Goal: Entertainment & Leisure: Browse casually

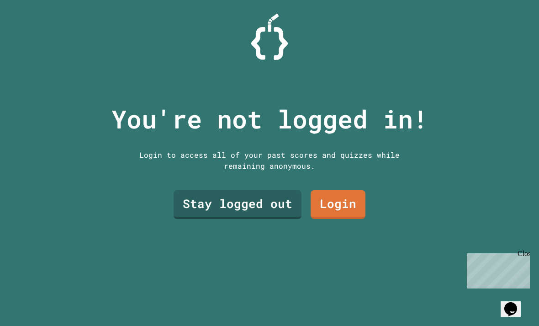
click at [272, 219] on link "Stay logged out" at bounding box center [238, 204] width 128 height 29
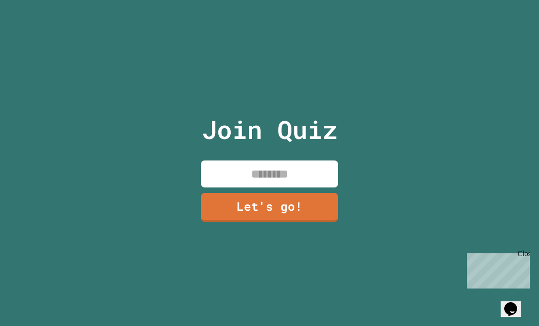
click at [306, 187] on input at bounding box center [269, 173] width 137 height 27
type input "*******"
click at [429, 159] on div "Join Quiz ******* Let's go!" at bounding box center [269, 163] width 539 height 326
click at [291, 222] on link "Let's go!" at bounding box center [269, 207] width 137 height 29
click at [526, 256] on div "Close" at bounding box center [523, 254] width 11 height 11
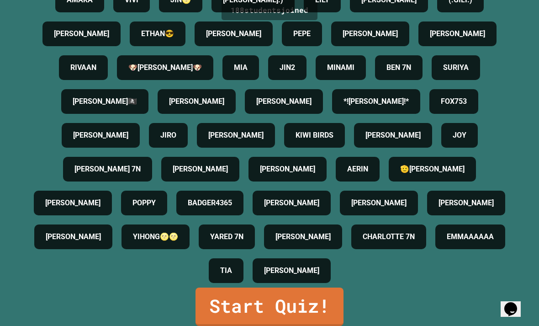
scroll to position [1240, 0]
click at [332, 319] on link "Start Quiz!" at bounding box center [270, 306] width 148 height 38
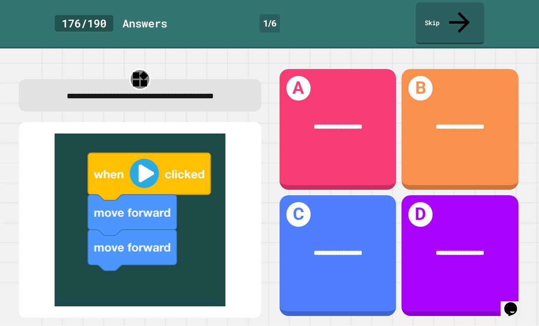
scroll to position [24, 0]
click at [321, 133] on div "**********" at bounding box center [338, 129] width 117 height 121
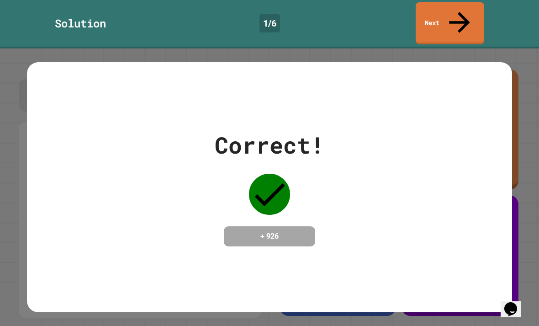
click at [513, 229] on div "Correct! + 926" at bounding box center [269, 186] width 539 height 277
click at [442, 224] on div "Correct! + 926" at bounding box center [269, 187] width 485 height 118
click at [291, 231] on h4 "+ 926" at bounding box center [269, 236] width 73 height 11
click at [262, 174] on icon at bounding box center [269, 194] width 41 height 41
click at [33, 201] on div "Correct! + 926" at bounding box center [269, 187] width 485 height 118
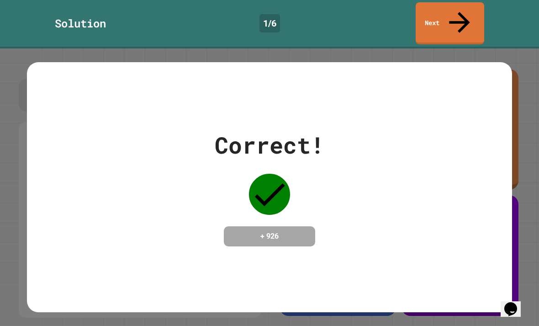
scroll to position [29, 0]
click at [250, 174] on div at bounding box center [270, 194] width 46 height 46
click at [255, 231] on h4 "+ 926" at bounding box center [269, 236] width 73 height 11
click at [508, 182] on div "Correct! + 926" at bounding box center [269, 187] width 485 height 118
click at [303, 231] on h4 "+ 926" at bounding box center [269, 236] width 73 height 11
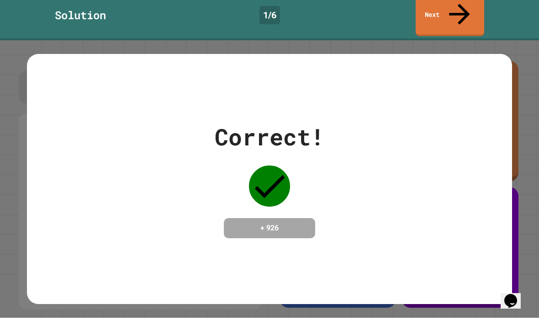
scroll to position [0, 0]
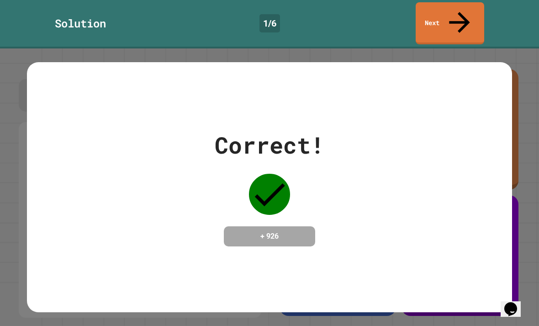
click at [460, 18] on link "Next" at bounding box center [450, 23] width 69 height 42
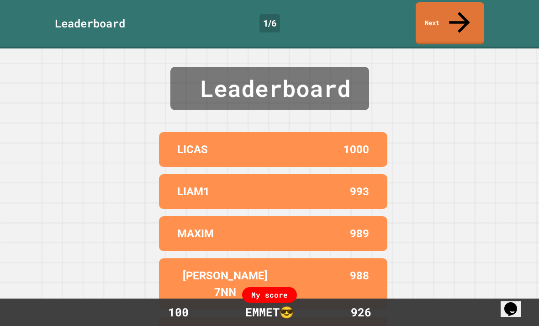
click at [463, 15] on icon at bounding box center [459, 22] width 31 height 31
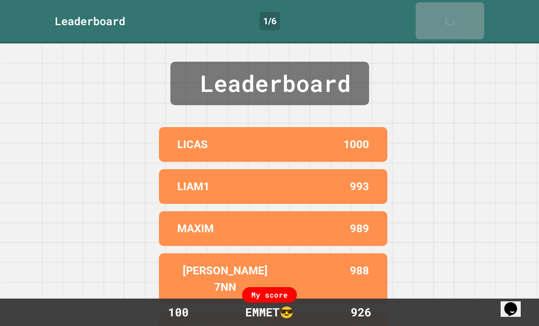
click at [462, 17] on icon at bounding box center [452, 25] width 18 height 18
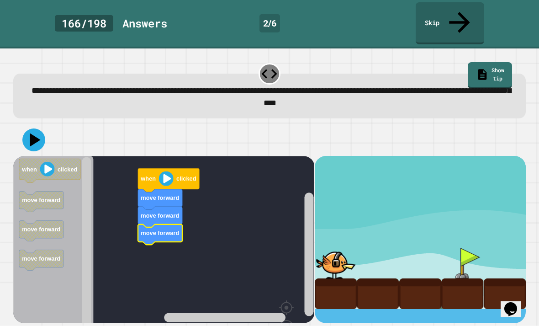
click at [37, 128] on icon at bounding box center [33, 139] width 23 height 23
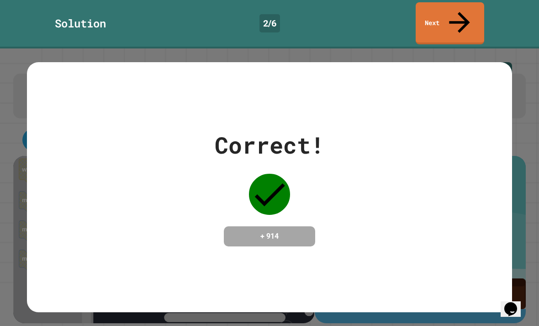
click at [451, 22] on link "Next" at bounding box center [450, 23] width 69 height 42
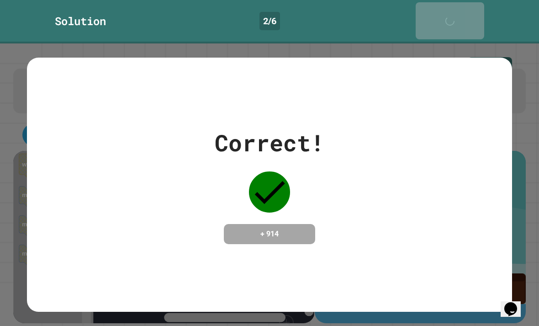
click at [443, 14] on div "Next" at bounding box center [450, 21] width 23 height 28
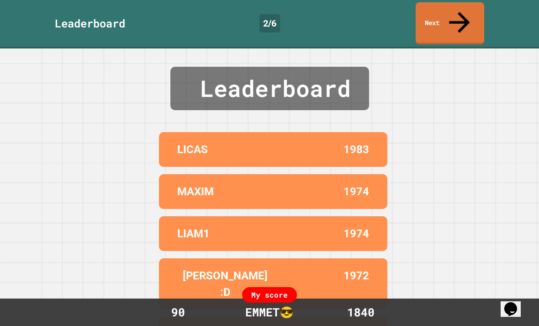
click at [464, 18] on link "Next" at bounding box center [450, 23] width 69 height 42
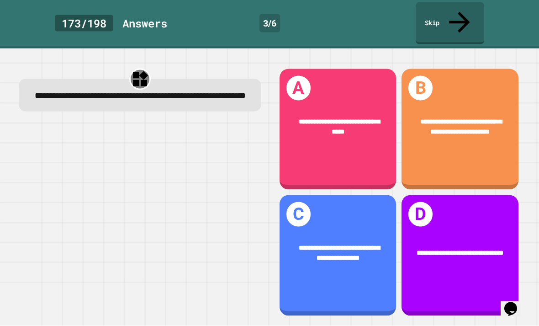
scroll to position [5, 0]
click at [478, 133] on div "**********" at bounding box center [460, 127] width 117 height 47
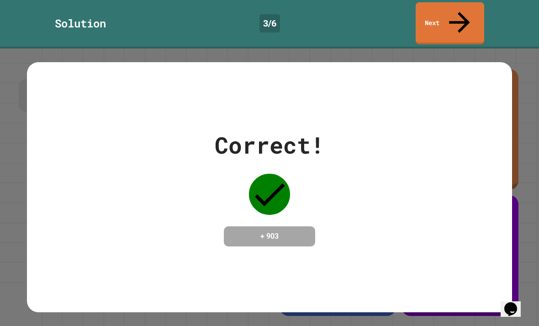
click at [476, 5] on link "Next" at bounding box center [450, 23] width 69 height 42
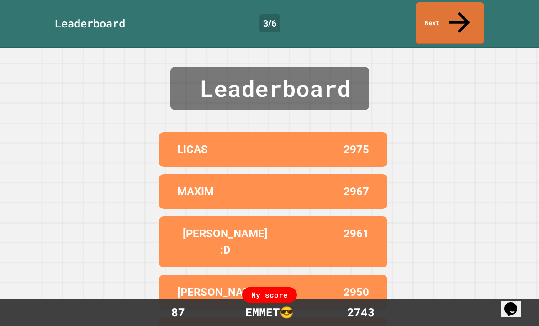
click at [461, 11] on icon at bounding box center [459, 22] width 31 height 31
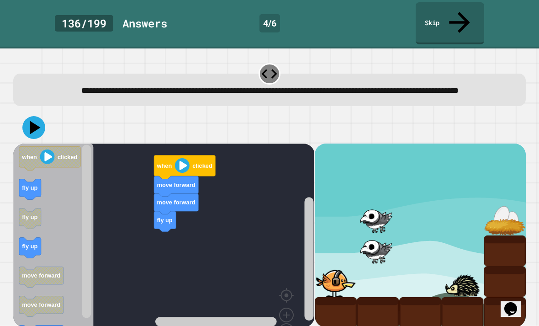
scroll to position [29, 0]
click at [28, 285] on icon "Blockly Workspace" at bounding box center [53, 250] width 80 height 215
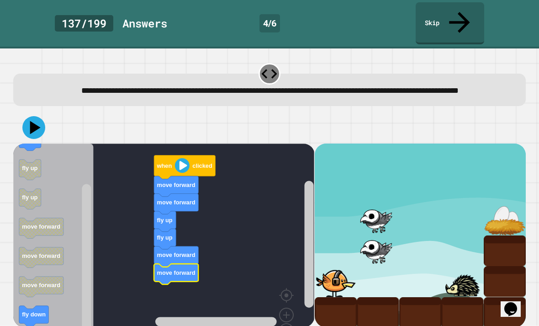
click at [37, 116] on icon at bounding box center [33, 127] width 23 height 23
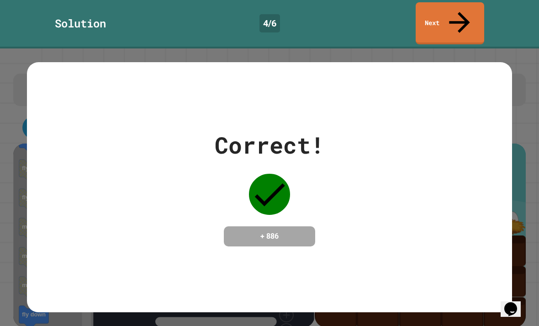
click at [516, 162] on div "Correct! + 886" at bounding box center [269, 186] width 539 height 277
click at [459, 11] on icon at bounding box center [459, 22] width 31 height 31
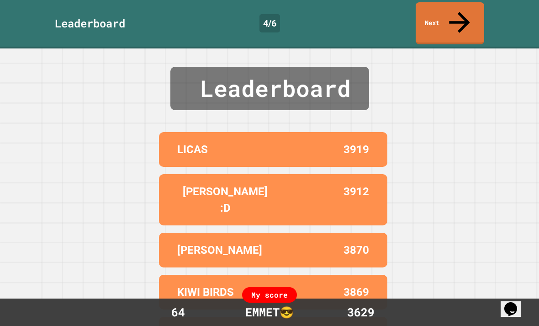
click at [455, 16] on link "Next" at bounding box center [450, 23] width 69 height 42
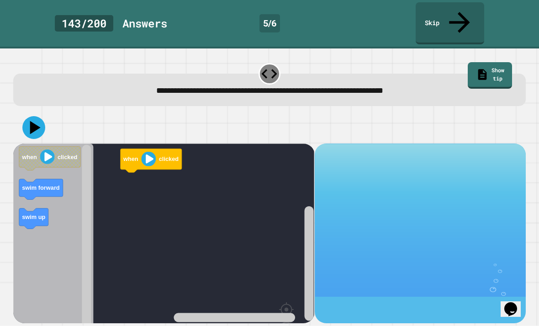
scroll to position [29, 0]
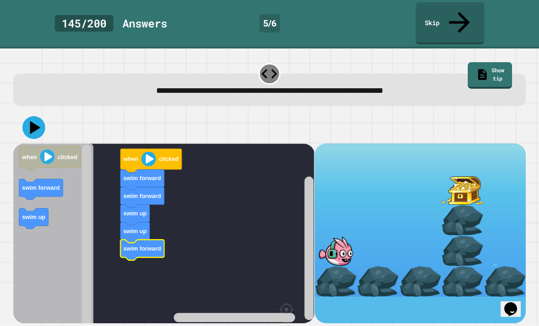
click at [30, 116] on icon at bounding box center [33, 127] width 23 height 23
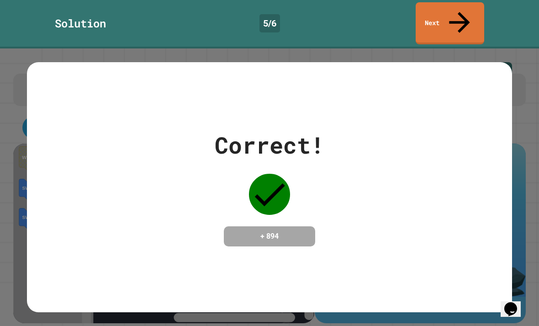
click at [459, 212] on div "Correct! + 894" at bounding box center [269, 187] width 485 height 118
click at [467, 128] on div "Correct! + 894" at bounding box center [269, 187] width 485 height 118
click at [465, 128] on div "Correct! + 894" at bounding box center [269, 187] width 485 height 118
click at [469, 14] on link "Next" at bounding box center [450, 23] width 69 height 42
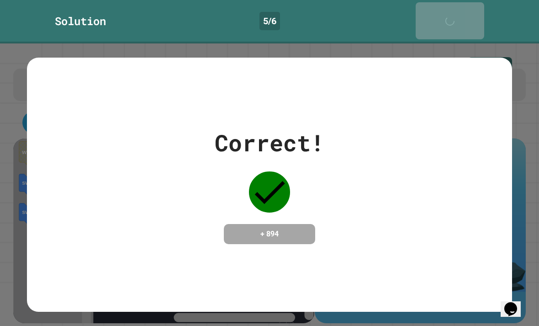
click at [469, 14] on link "Next" at bounding box center [450, 20] width 69 height 37
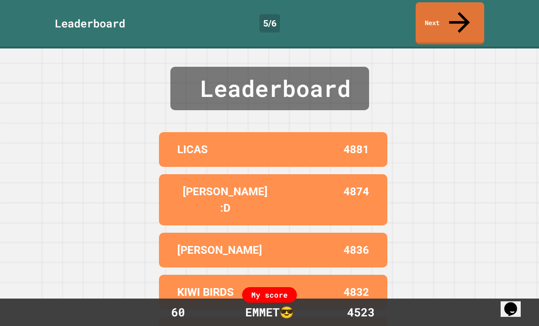
click at [448, 122] on div "Leaderboard LICAS 4881 [PERSON_NAME] :D 4874 ALEX 4836 KIWI BIRDS 4832 LIAM1 48…" at bounding box center [269, 186] width 539 height 277
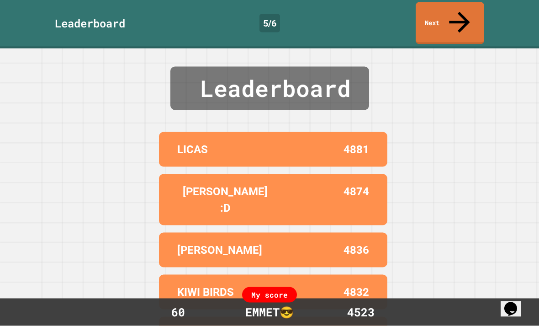
scroll to position [29, 0]
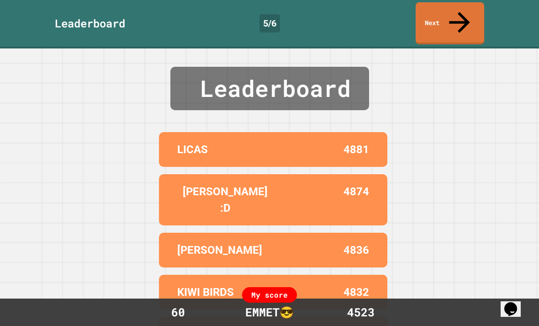
click at [429, 158] on div "Leaderboard LICAS 4881 [PERSON_NAME] :D 4874 ALEX 4836 KIWI BIRDS 4832 LIAM1 48…" at bounding box center [269, 186] width 539 height 277
click at [458, 9] on icon at bounding box center [459, 22] width 31 height 31
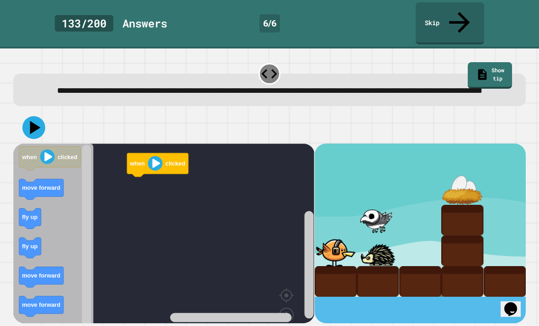
scroll to position [29, 0]
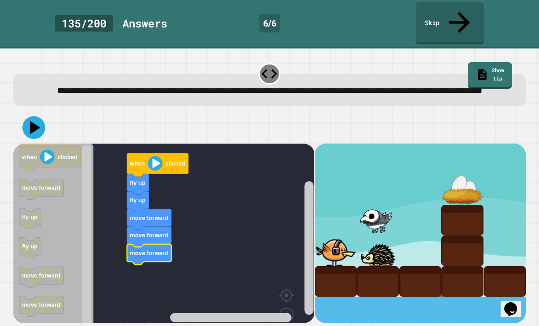
click at [35, 116] on icon at bounding box center [33, 127] width 23 height 23
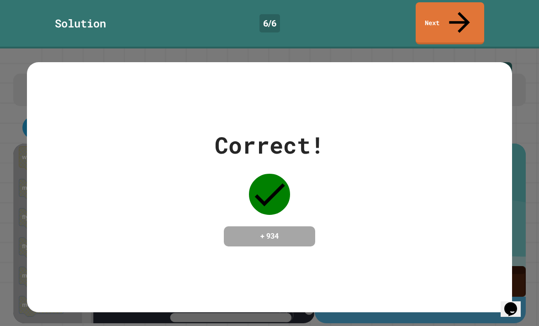
click at [531, 206] on div "Correct! + 934" at bounding box center [269, 186] width 539 height 277
click at [526, 222] on div "Correct! + 934" at bounding box center [269, 186] width 539 height 277
click at [522, 237] on div "Correct! + 934" at bounding box center [269, 186] width 539 height 277
click at [505, 225] on div "Correct! + 934" at bounding box center [269, 186] width 485 height 249
click at [505, 224] on div "Correct! + 934" at bounding box center [269, 187] width 485 height 118
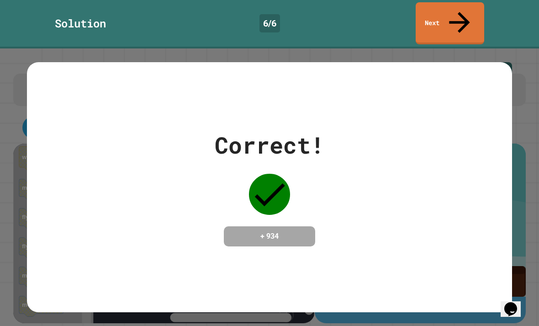
click at [504, 228] on div "Correct! + 934" at bounding box center [269, 186] width 485 height 249
click at [460, 11] on icon at bounding box center [459, 22] width 31 height 31
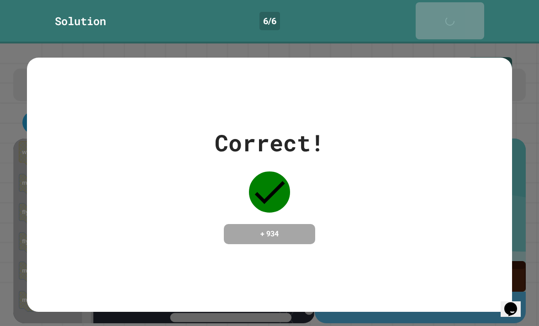
click at [460, 16] on icon at bounding box center [452, 25] width 18 height 18
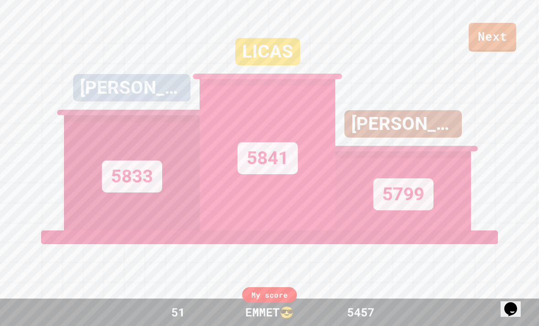
click at [497, 36] on link "Next" at bounding box center [493, 37] width 48 height 29
